Goal: Transaction & Acquisition: Purchase product/service

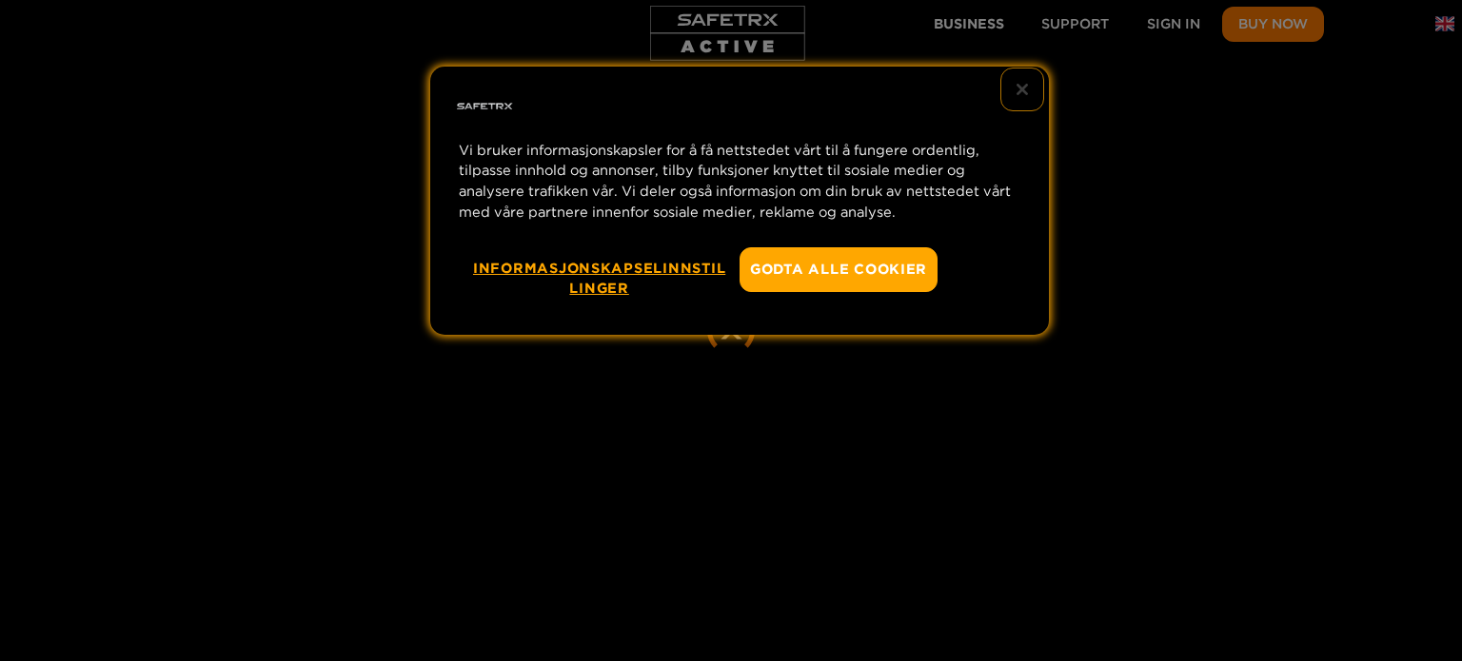
click at [1024, 89] on button "Lukk" at bounding box center [1022, 90] width 42 height 42
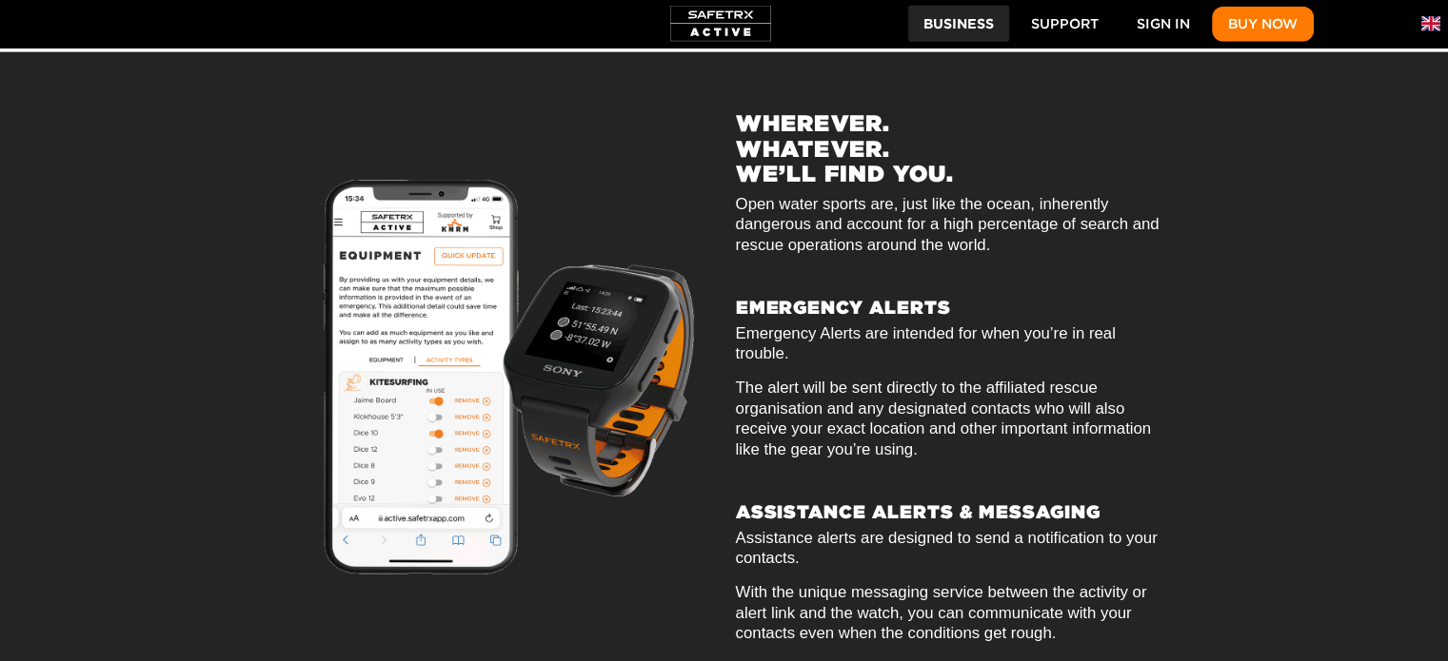
click at [957, 21] on span "Business" at bounding box center [958, 24] width 70 height 24
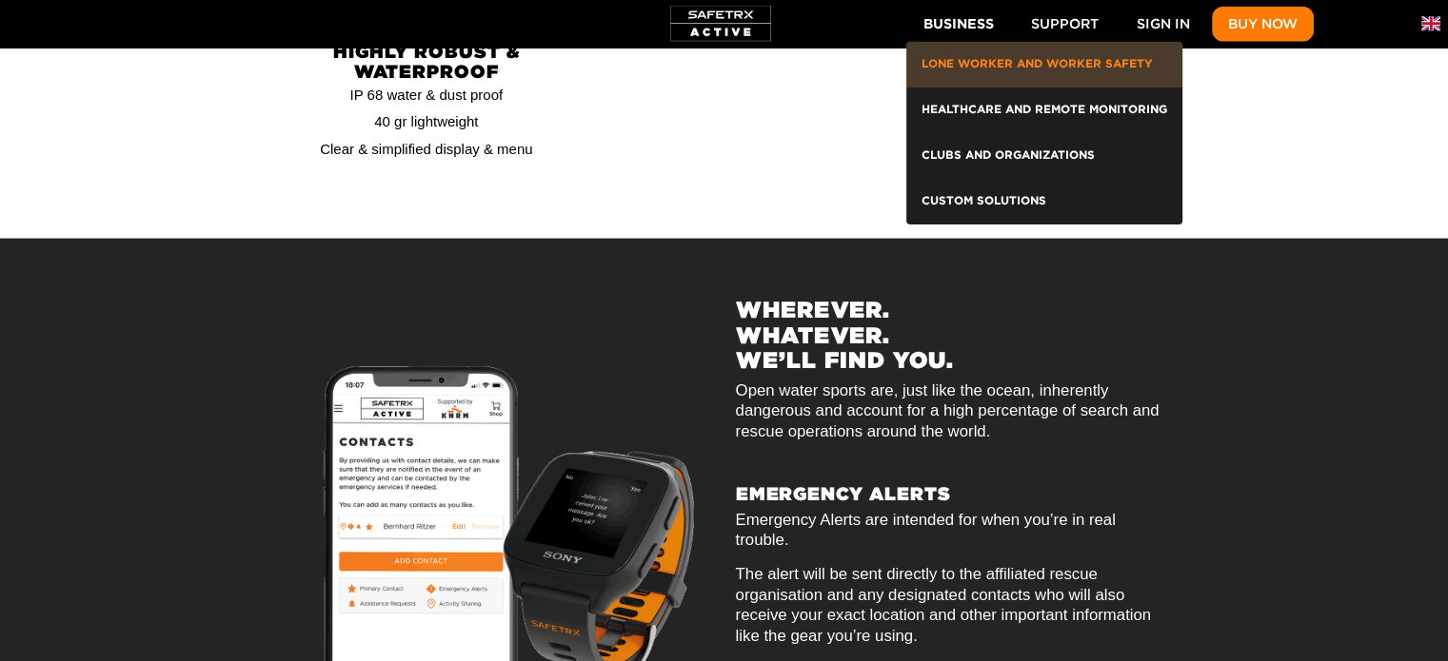
click at [978, 72] on div "Lone Worker and Worker Safety" at bounding box center [1044, 64] width 246 height 30
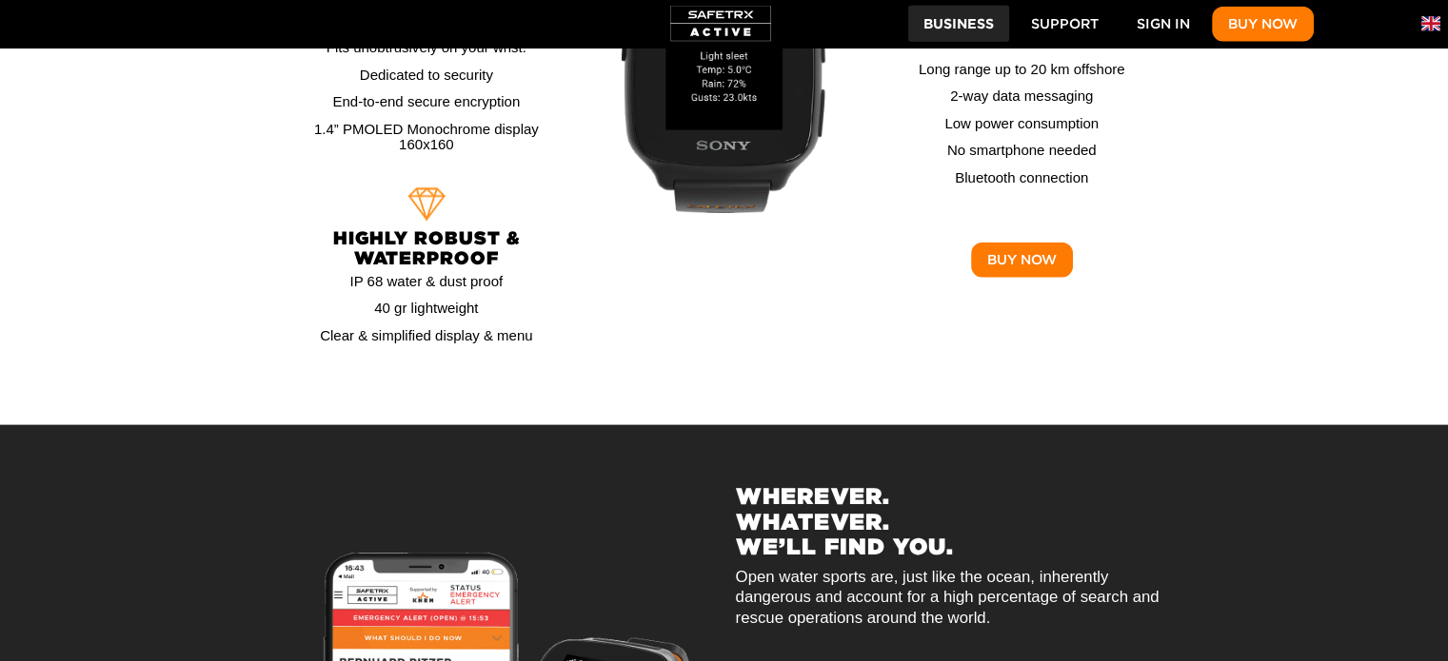
click at [964, 29] on span "Business" at bounding box center [958, 24] width 70 height 24
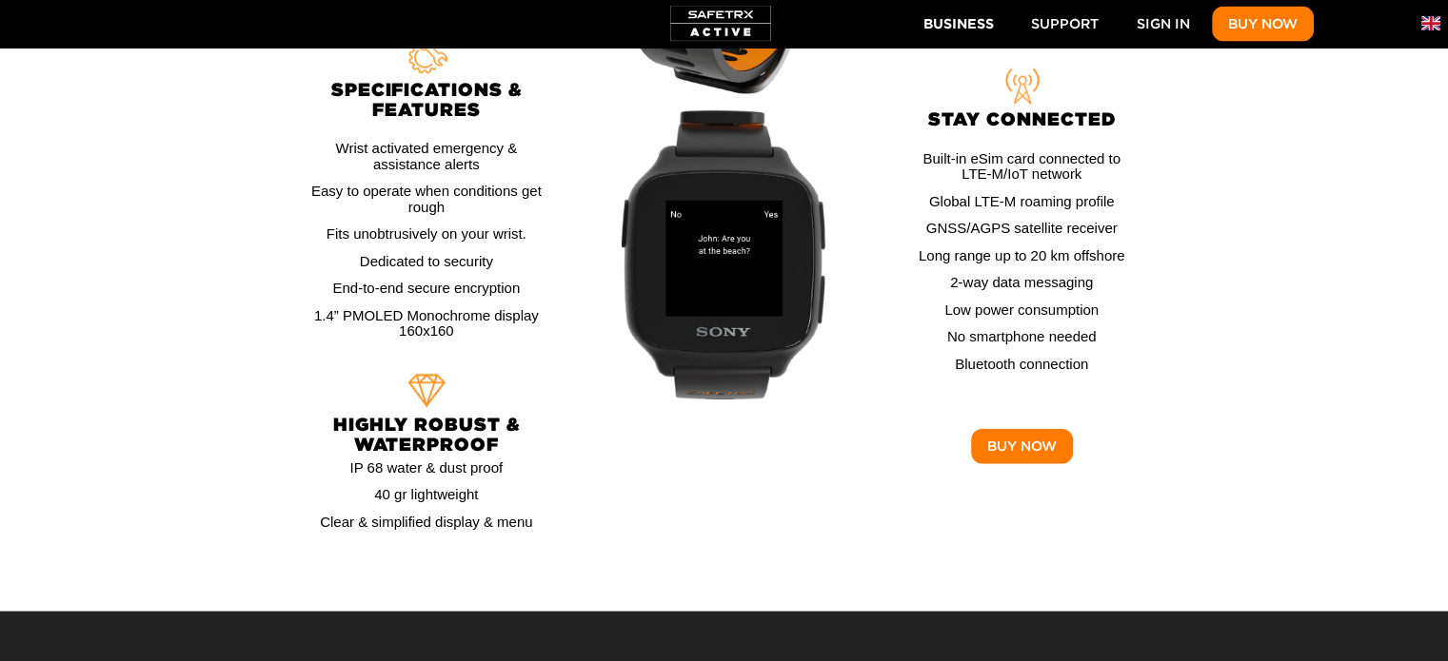
click at [878, 338] on div at bounding box center [1021, 159] width 286 height 787
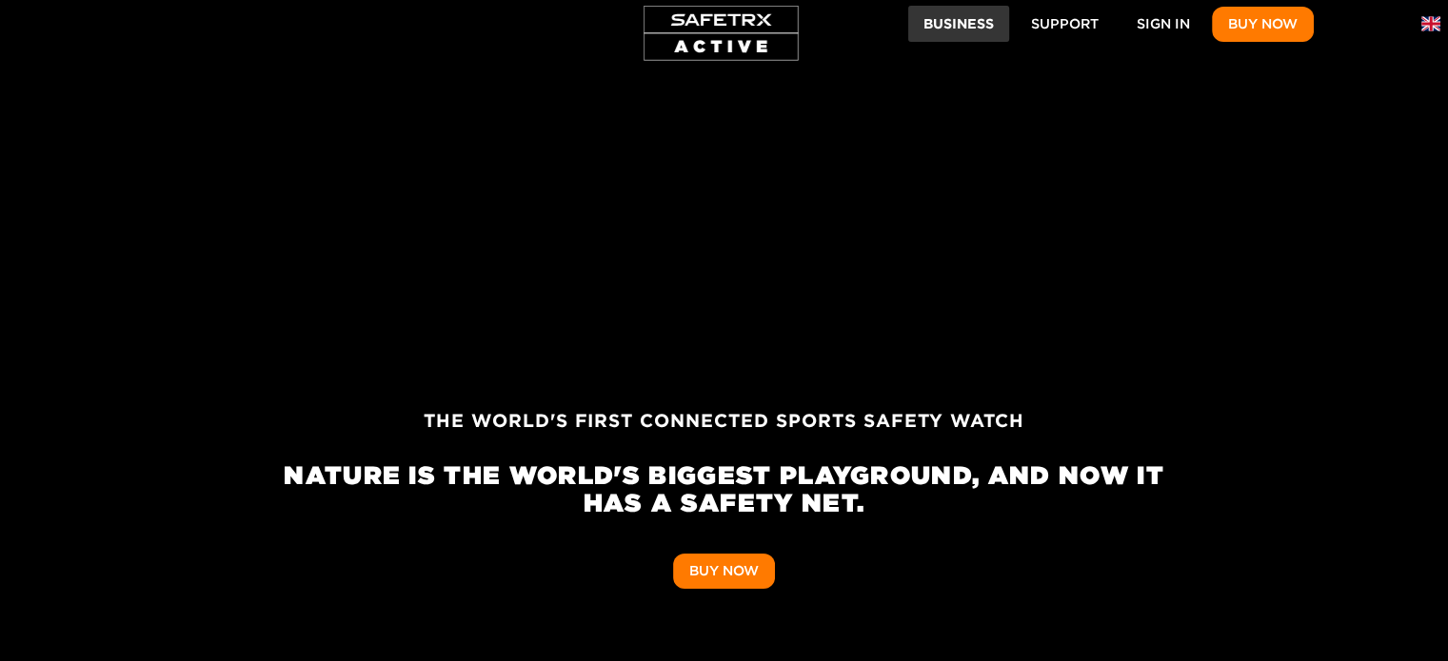
click at [951, 16] on span "Business" at bounding box center [958, 24] width 70 height 24
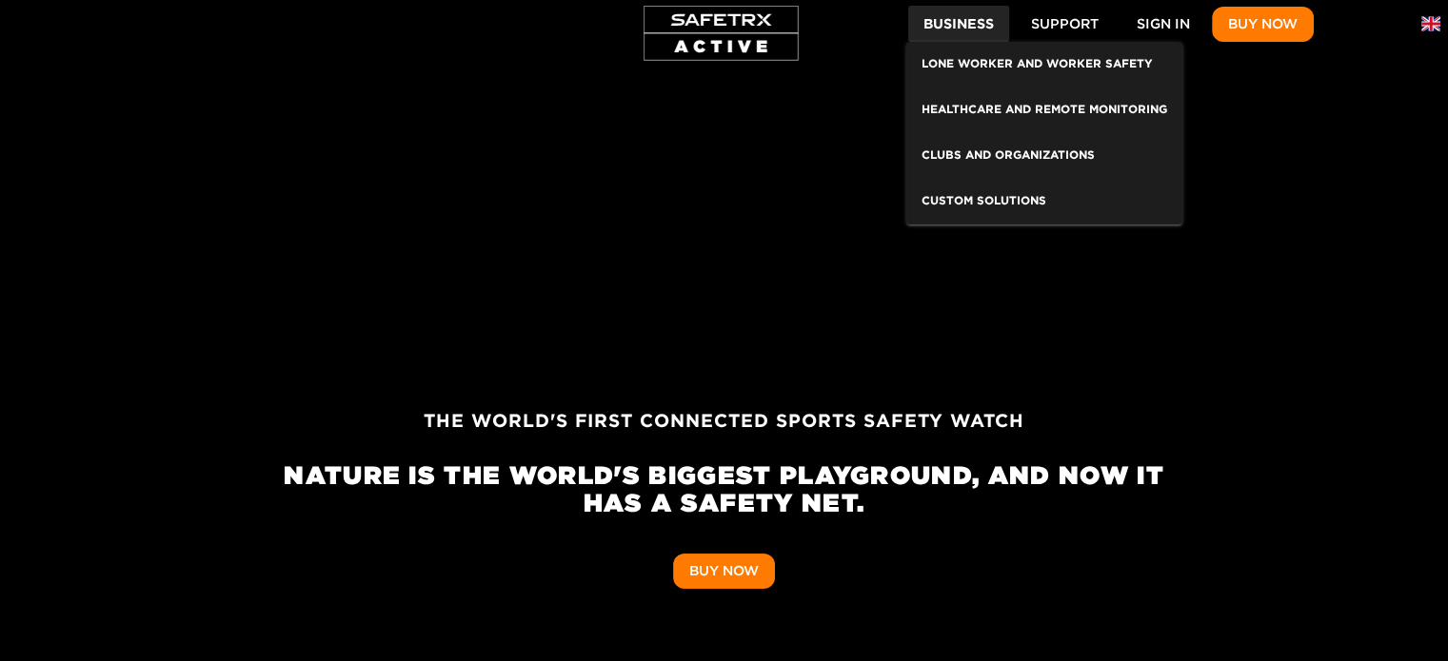
click at [947, 24] on span "Business" at bounding box center [958, 24] width 70 height 24
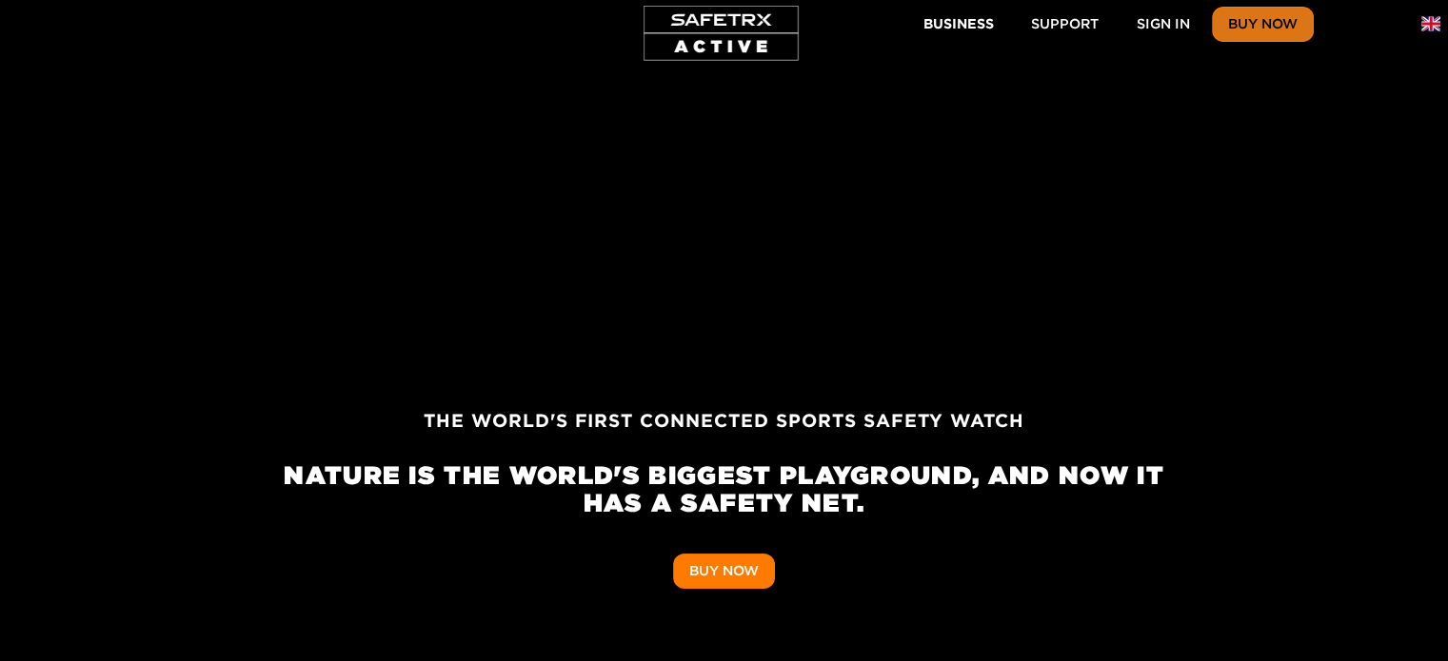
click at [1247, 32] on span "Buy Now" at bounding box center [1262, 24] width 69 height 24
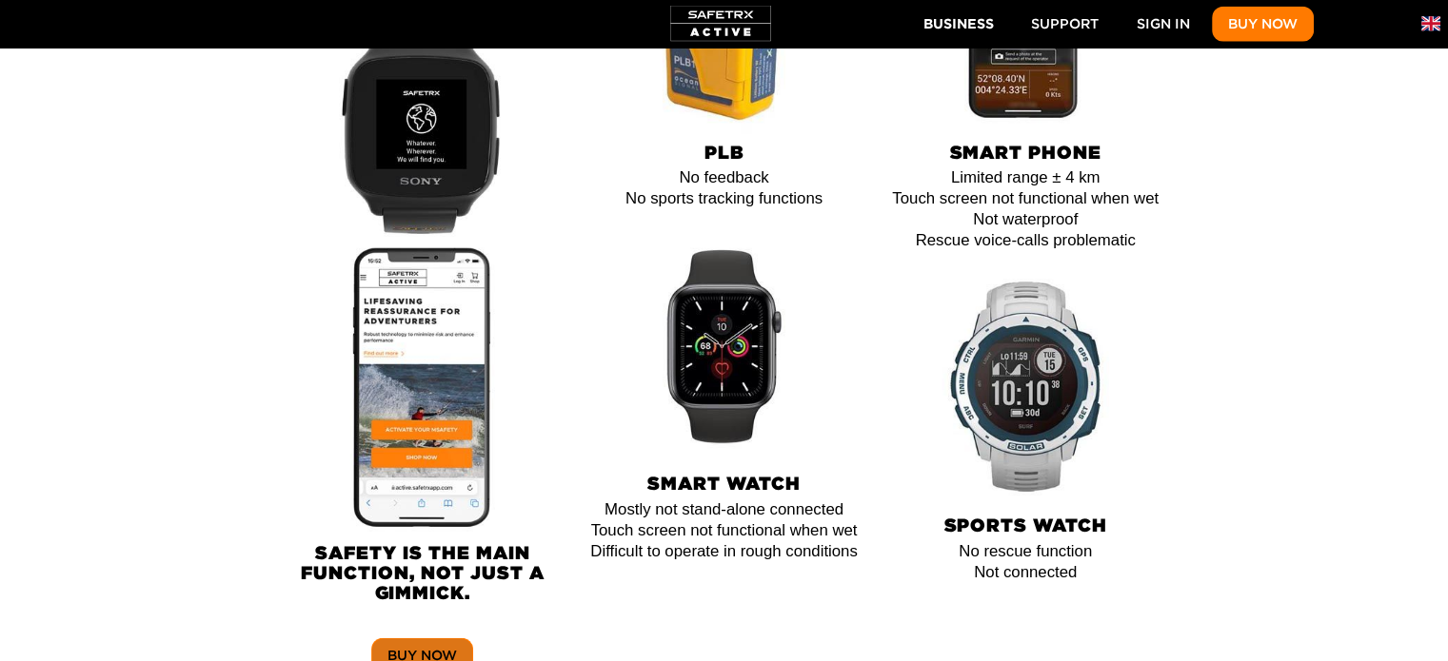
click at [412, 644] on span "Buy Now" at bounding box center [421, 656] width 69 height 24
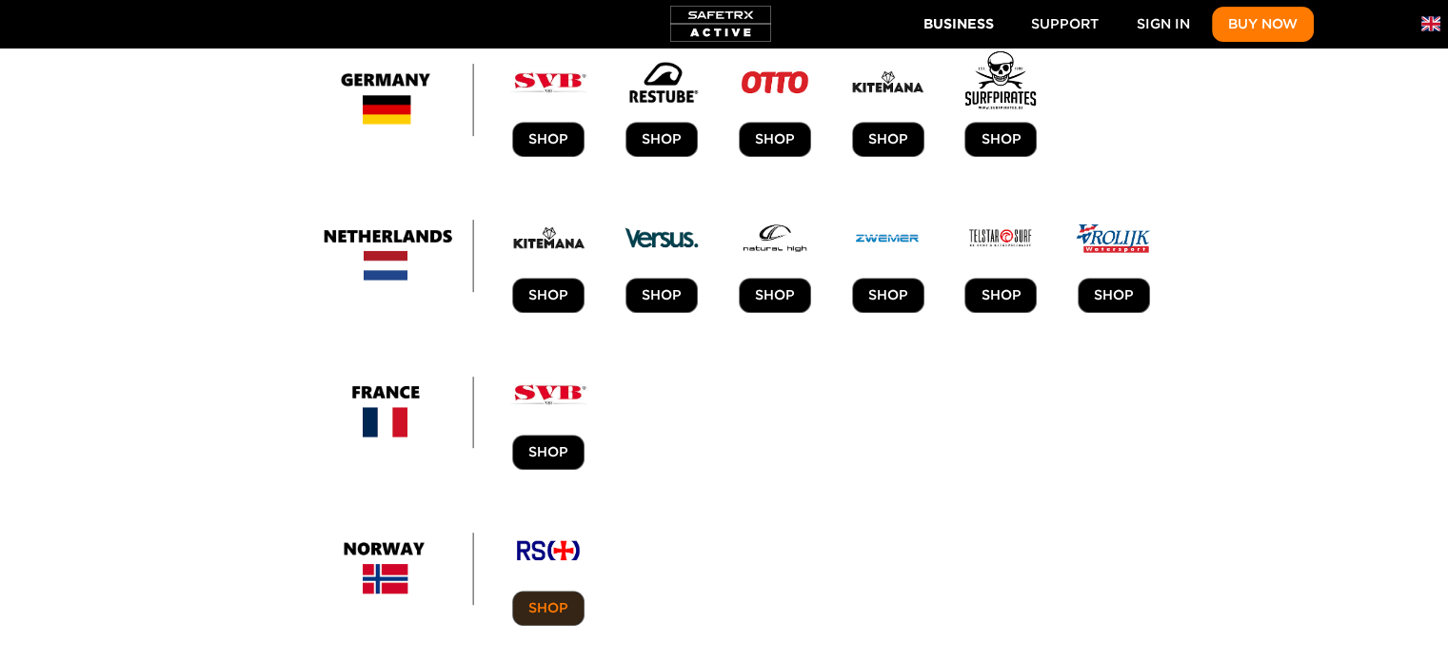
click at [552, 597] on span "Shop" at bounding box center [548, 609] width 40 height 24
